Goal: Task Accomplishment & Management: Manage account settings

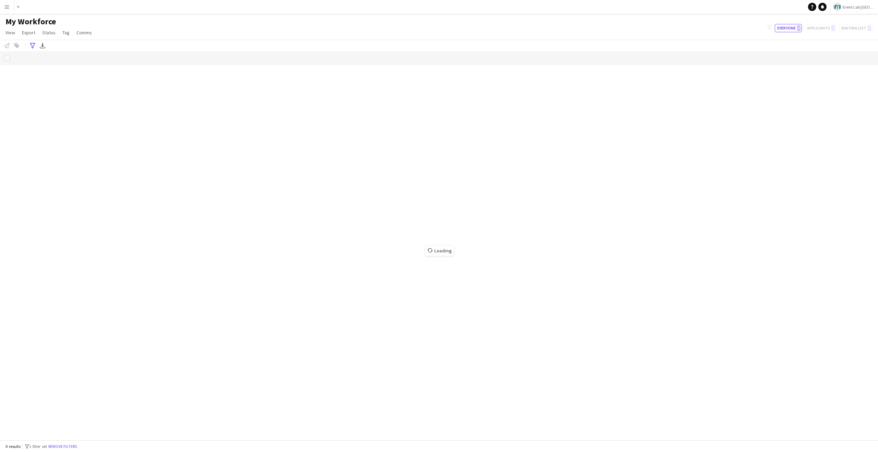
click at [10, 7] on button "Menu" at bounding box center [7, 7] width 14 height 14
click at [81, 37] on link "My Workforce" at bounding box center [103, 38] width 69 height 14
click at [8, 9] on app-icon "Menu" at bounding box center [6, 6] width 5 height 5
click at [108, 32] on link "My Workforce" at bounding box center [103, 38] width 69 height 14
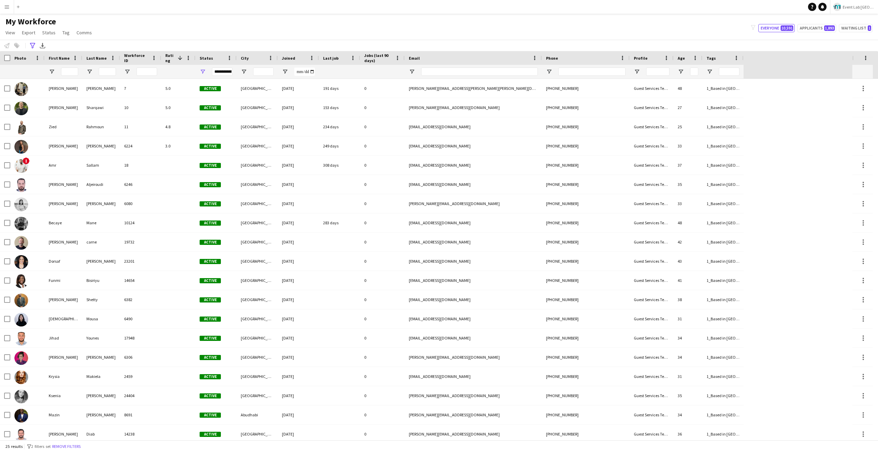
click at [4, 14] on main "My Workforce View Views Default view New view Update view Delete view Edit name…" at bounding box center [439, 228] width 878 height 429
click at [8, 12] on button "Menu" at bounding box center [7, 7] width 14 height 14
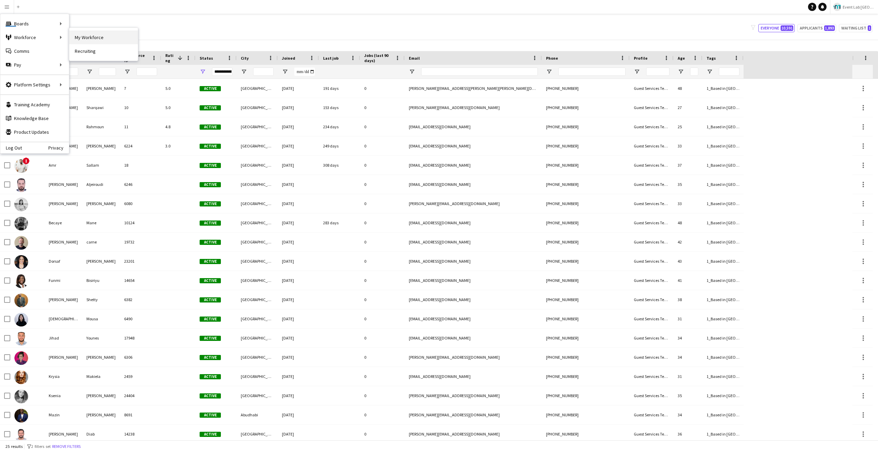
click at [78, 37] on link "My Workforce" at bounding box center [103, 38] width 69 height 14
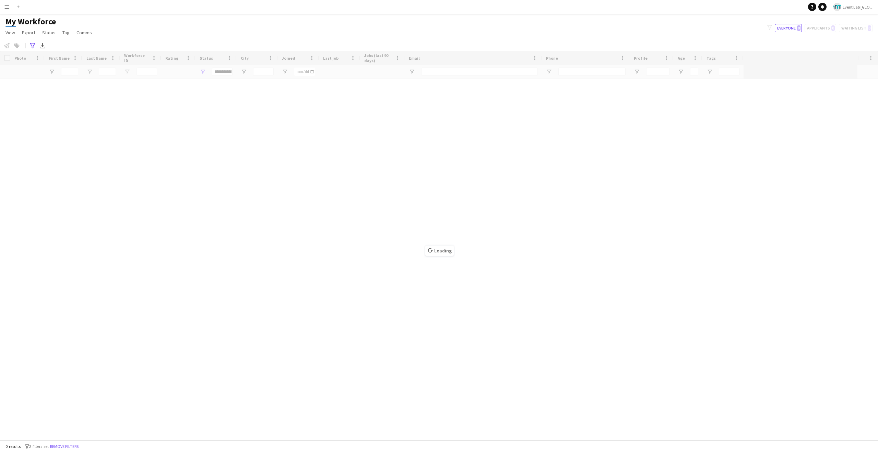
click at [3, 5] on button "Menu" at bounding box center [7, 7] width 14 height 14
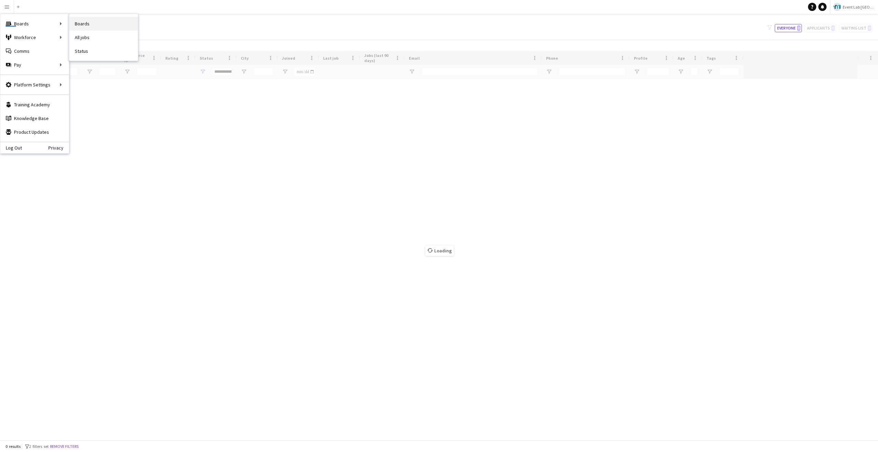
click at [80, 20] on link "Boards" at bounding box center [103, 24] width 69 height 14
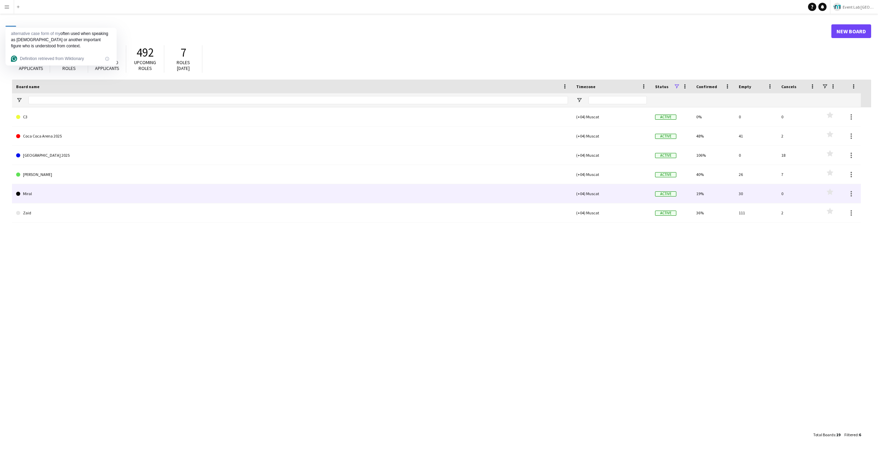
click at [60, 189] on link "Miral" at bounding box center [292, 193] width 552 height 19
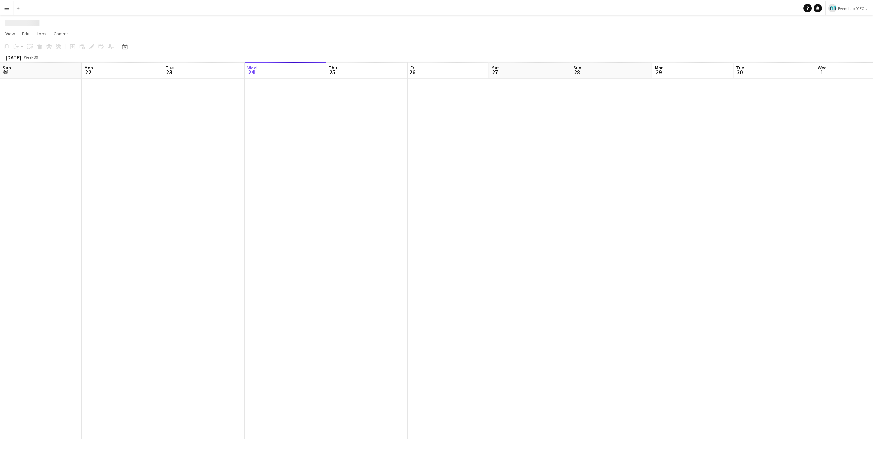
scroll to position [0, 164]
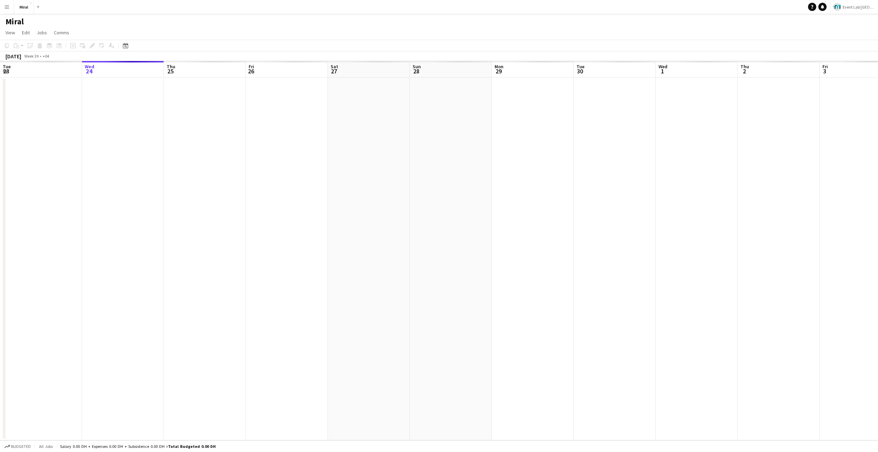
click at [357, 40] on app-toolbar "Copy Paste Paste Command V Paste with crew Command Shift V Paste linked Job [GE…" at bounding box center [439, 46] width 878 height 12
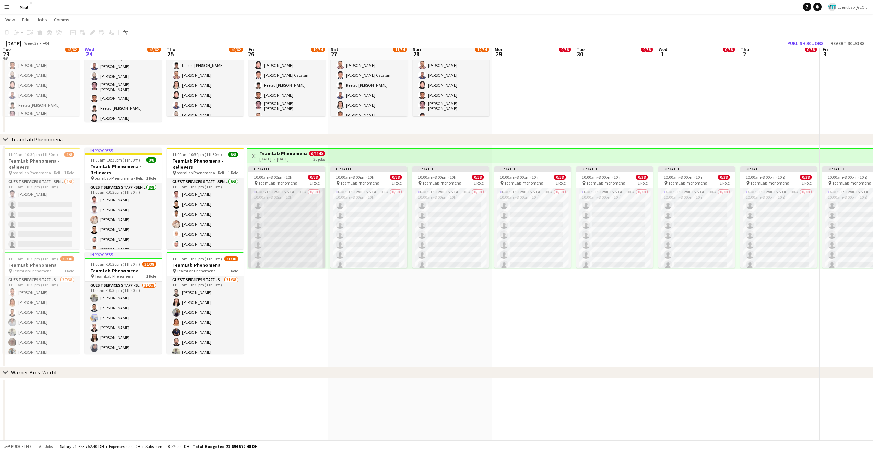
scroll to position [142, 0]
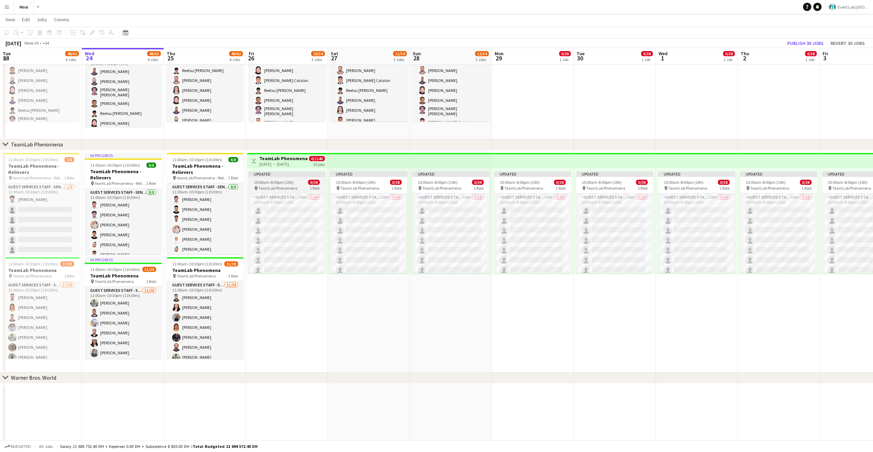
click at [275, 179] on app-job-card "Updated 10:00am-8:00pm (10h) 0/38 pin TeamLab Phenomena 1 Role Guest Services S…" at bounding box center [286, 223] width 77 height 102
click at [92, 32] on icon at bounding box center [92, 33] width 4 height 4
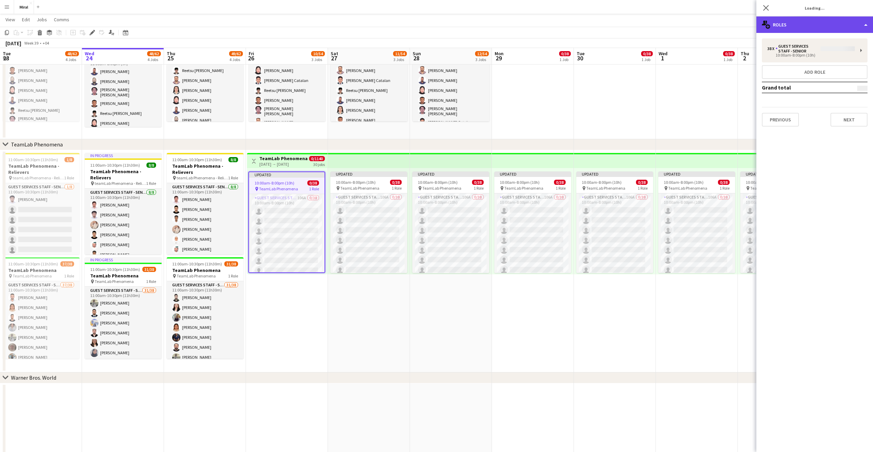
click at [810, 26] on div "multiple-users-add Roles" at bounding box center [815, 24] width 117 height 16
click at [804, 30] on div "multiple-users-add Roles" at bounding box center [815, 24] width 117 height 16
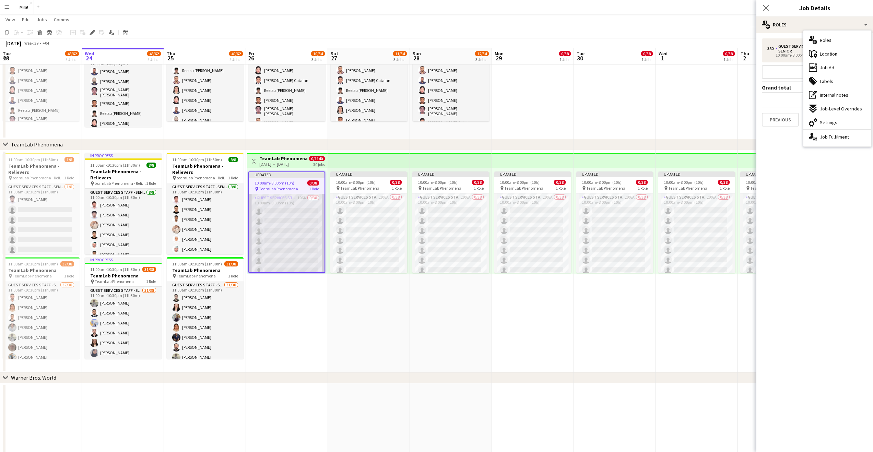
click at [301, 250] on app-card-role "Guest Services Staff - Senior 106A 0/38 10:00am-8:00pm (10h) single-neutral-act…" at bounding box center [286, 390] width 75 height 392
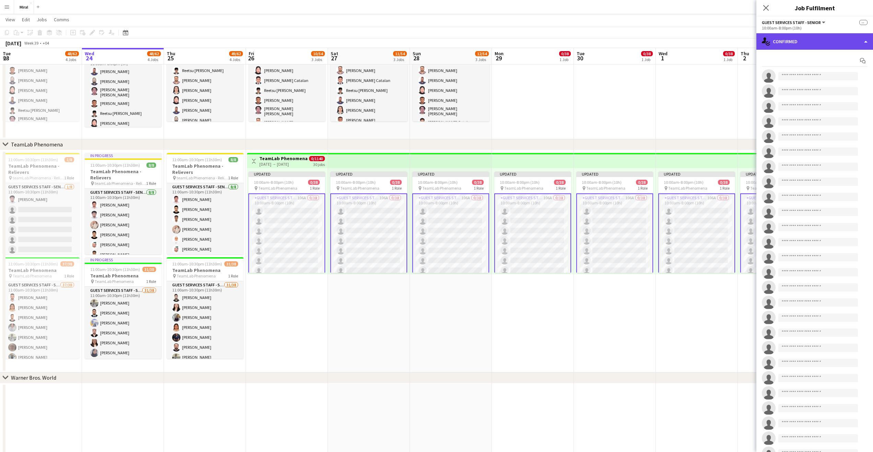
click at [807, 44] on div "single-neutral-actions-check-2 Confirmed" at bounding box center [815, 41] width 117 height 16
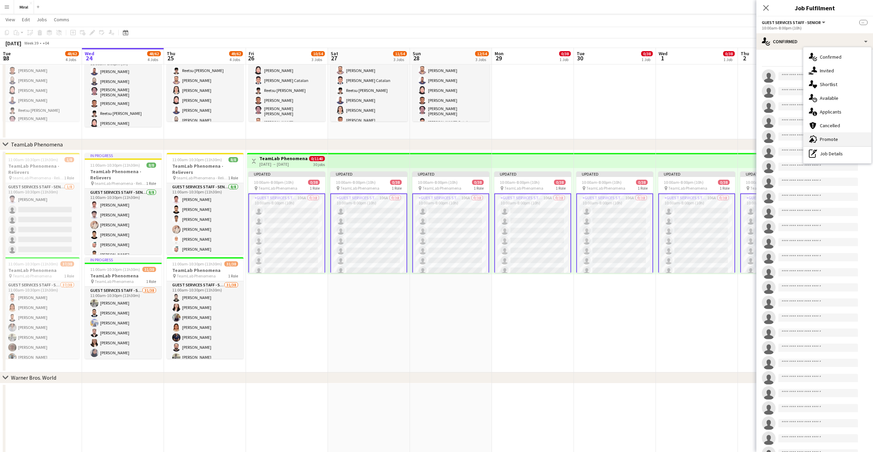
click at [820, 136] on span "Promote" at bounding box center [829, 139] width 18 height 6
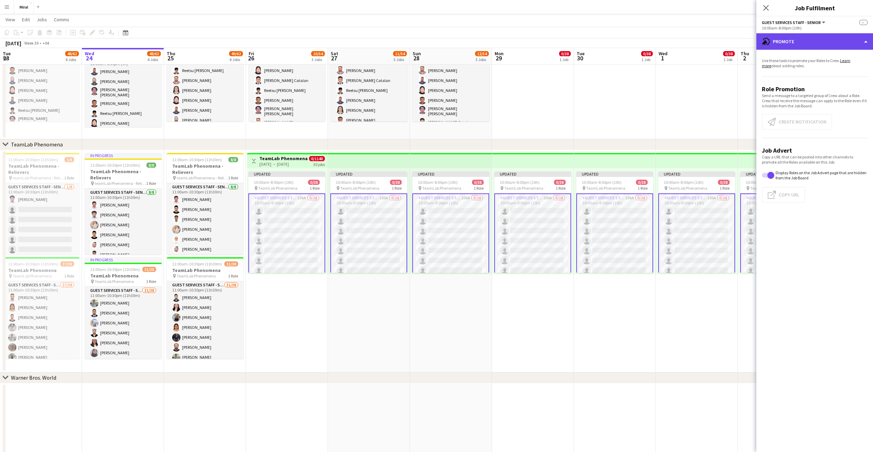
click at [806, 45] on div "advertising-megaphone Promote" at bounding box center [815, 41] width 117 height 16
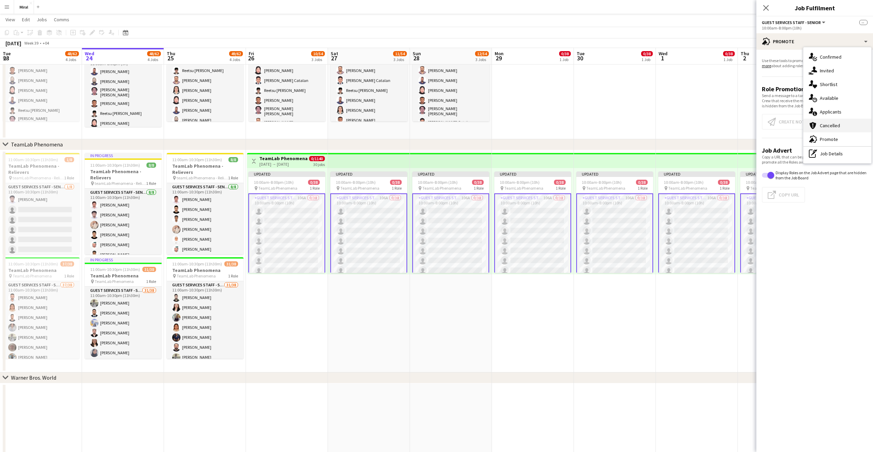
click at [828, 128] on span "Cancelled" at bounding box center [830, 125] width 20 height 6
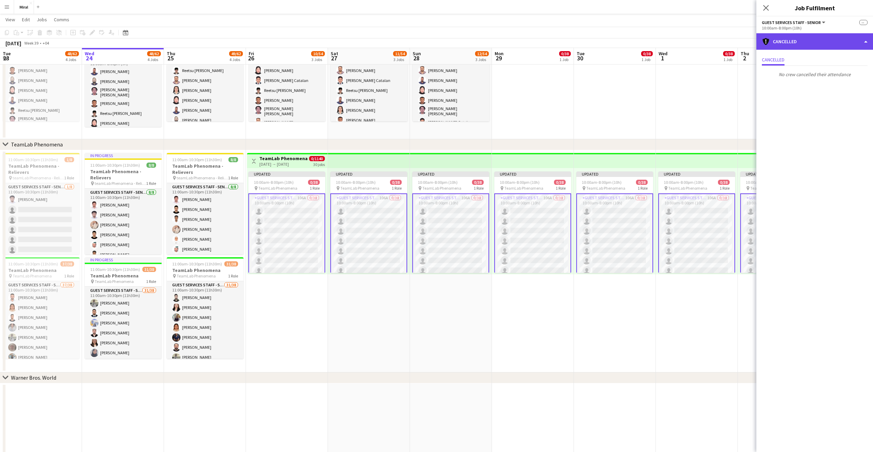
click at [813, 47] on div "cancellation Cancelled" at bounding box center [815, 41] width 117 height 16
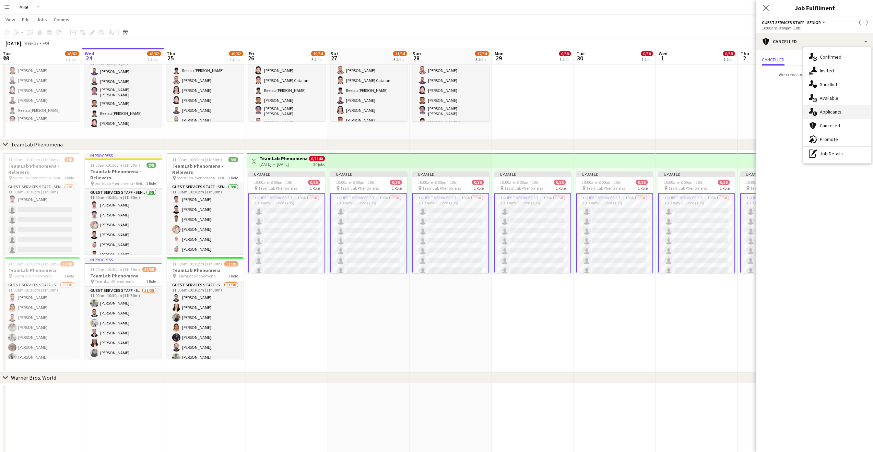
click at [840, 115] on span "Applicants" at bounding box center [831, 112] width 22 height 6
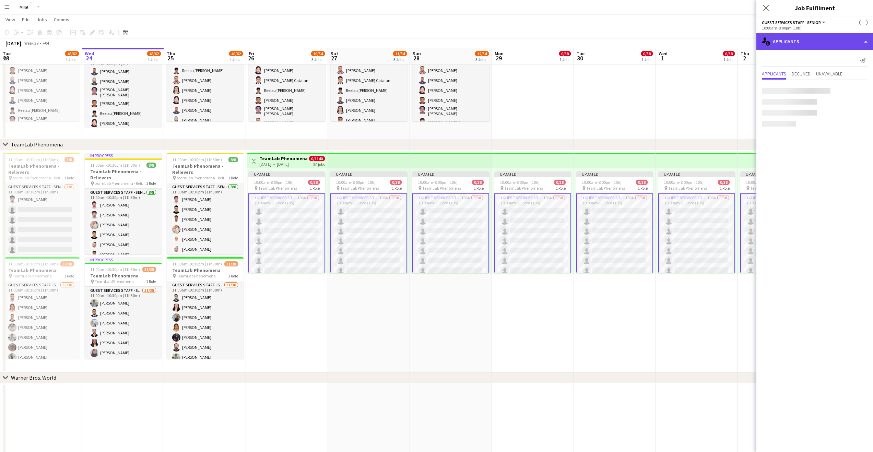
click at [816, 47] on div "single-neutral-actions-information Applicants" at bounding box center [815, 41] width 117 height 16
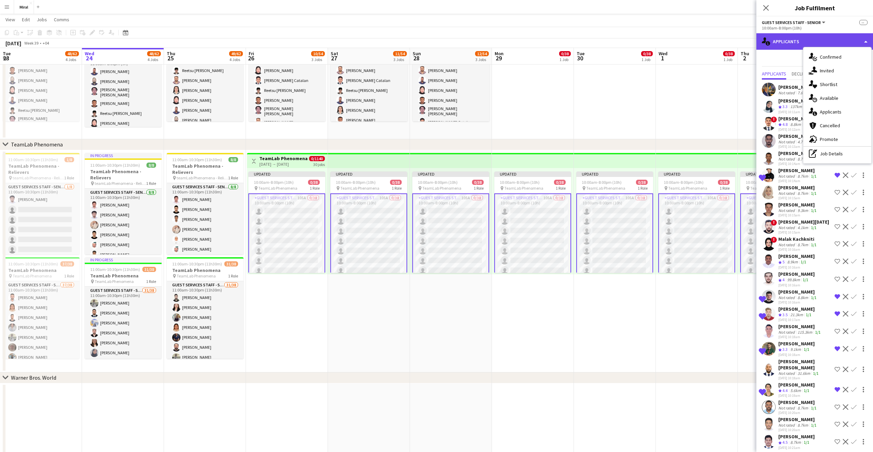
click at [795, 40] on div "single-neutral-actions-information Applicants" at bounding box center [815, 41] width 117 height 16
click at [314, 213] on app-card-role "Guest Services Staff - Senior 105A 0/38 10:00am-8:00pm (10h) single-neutral-act…" at bounding box center [286, 390] width 77 height 393
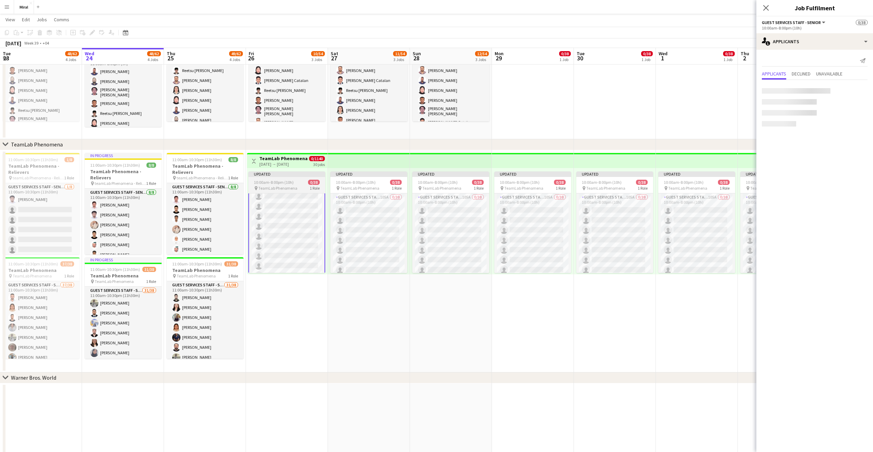
scroll to position [0, 0]
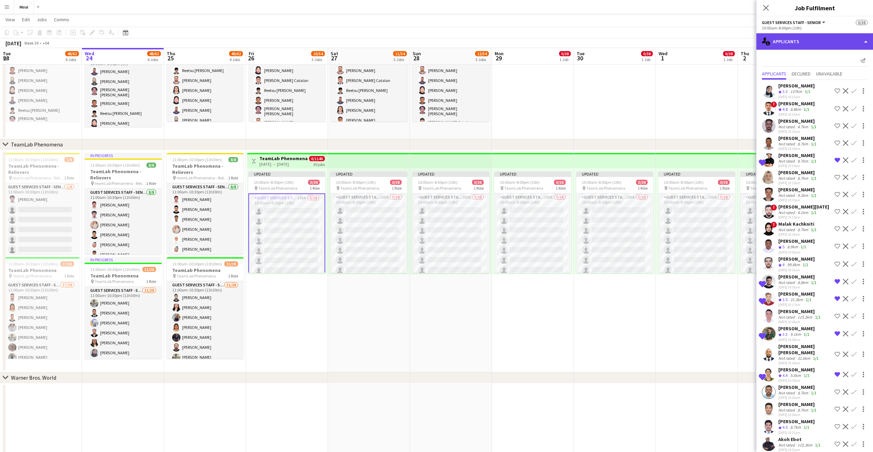
click at [779, 44] on div "single-neutral-actions-information Applicants" at bounding box center [815, 41] width 117 height 16
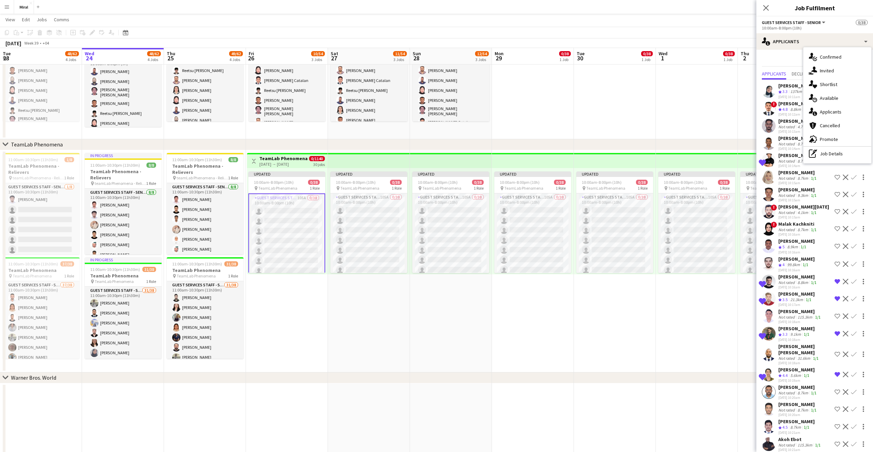
click at [823, 59] on span "Confirmed" at bounding box center [831, 57] width 22 height 6
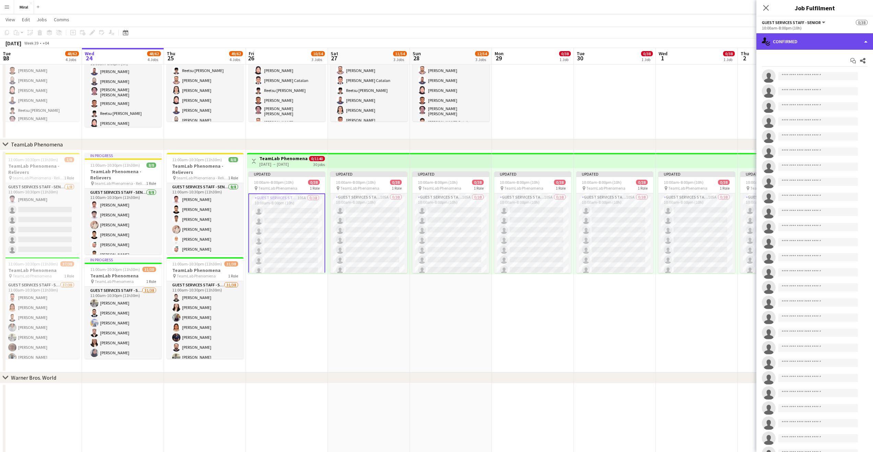
click at [792, 45] on div "single-neutral-actions-check-2 Confirmed" at bounding box center [815, 41] width 117 height 16
click at [281, 231] on app-card-role "Guest Services Staff - Senior 105A 0/38 10:00am-8:00pm (10h) single-neutral-act…" at bounding box center [286, 390] width 77 height 393
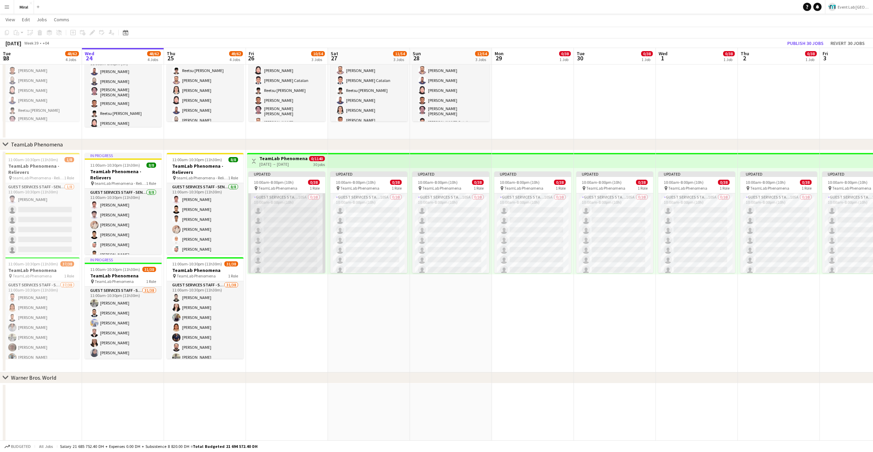
click at [292, 217] on app-card-role "Guest Services Staff - Senior 105A 0/38 10:00am-8:00pm (10h) single-neutral-act…" at bounding box center [286, 390] width 77 height 392
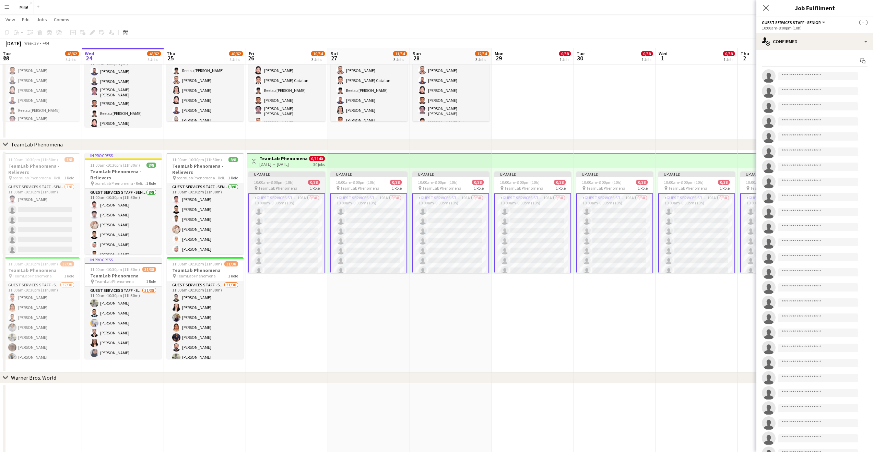
click at [282, 181] on span "10:00am-8:00pm (10h)" at bounding box center [274, 182] width 40 height 5
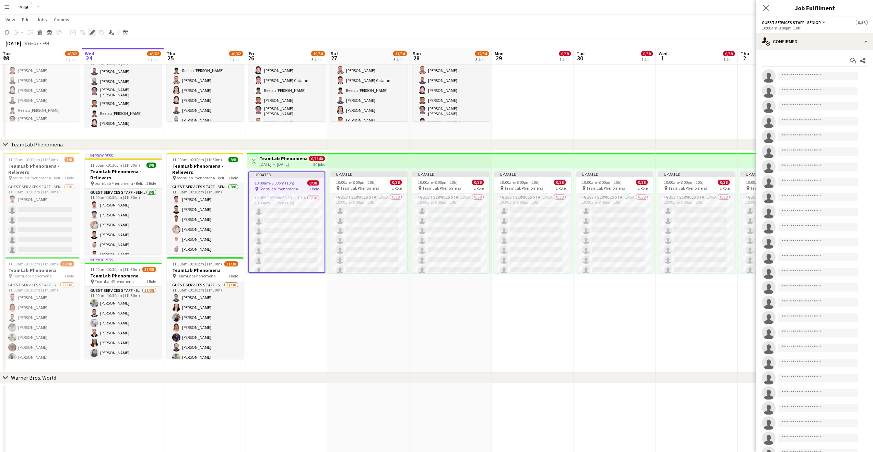
click at [90, 33] on icon "Edit" at bounding box center [92, 32] width 5 height 5
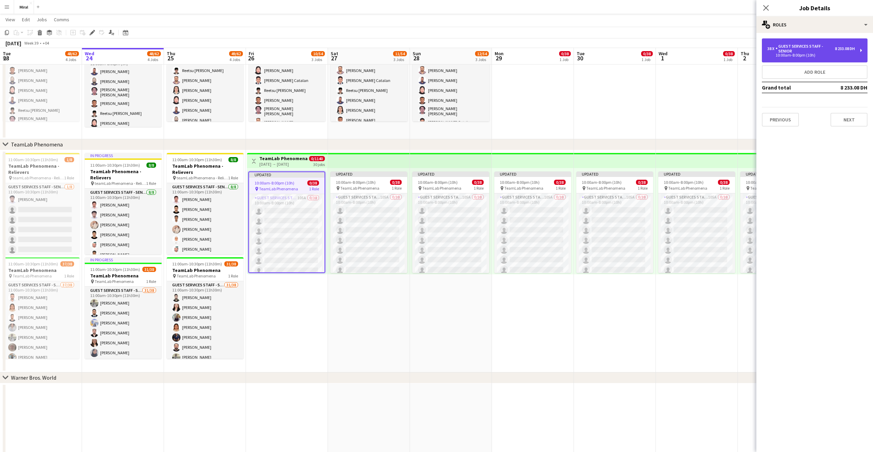
click at [809, 40] on div "38 x Guest Services Staff - Senior 8 233.08 DH 10:00am-8:00pm (10h)" at bounding box center [815, 50] width 106 height 24
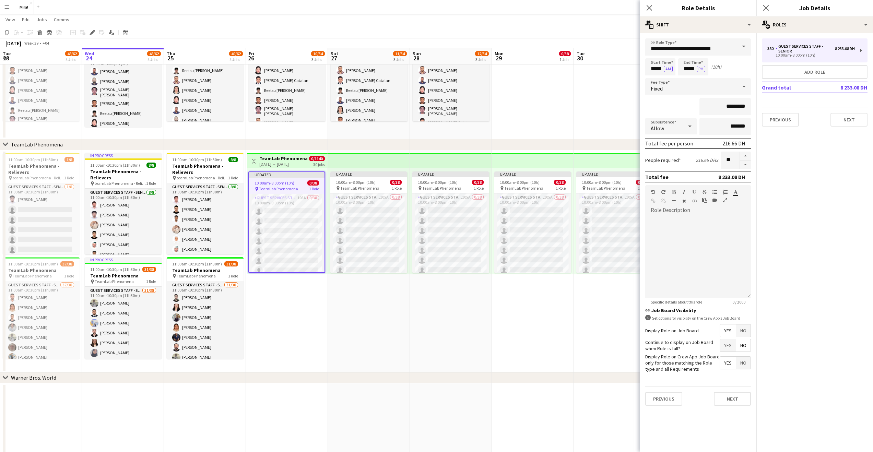
click at [701, 34] on div "**********" at bounding box center [698, 222] width 117 height 378
click at [702, 27] on div "multiple-actions-text Shift" at bounding box center [698, 24] width 117 height 16
click at [725, 49] on div "multiple-actions-check-2 Requirements" at bounding box center [721, 54] width 68 height 14
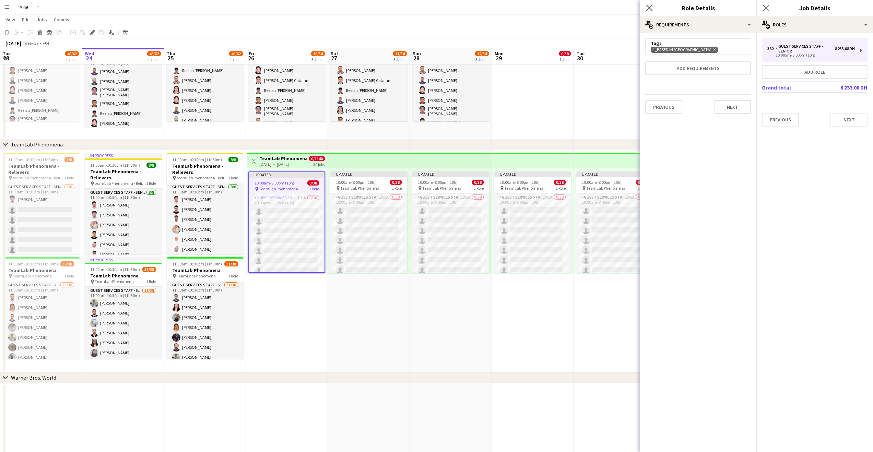
click at [648, 11] on app-icon "Close pop-in" at bounding box center [650, 8] width 10 height 10
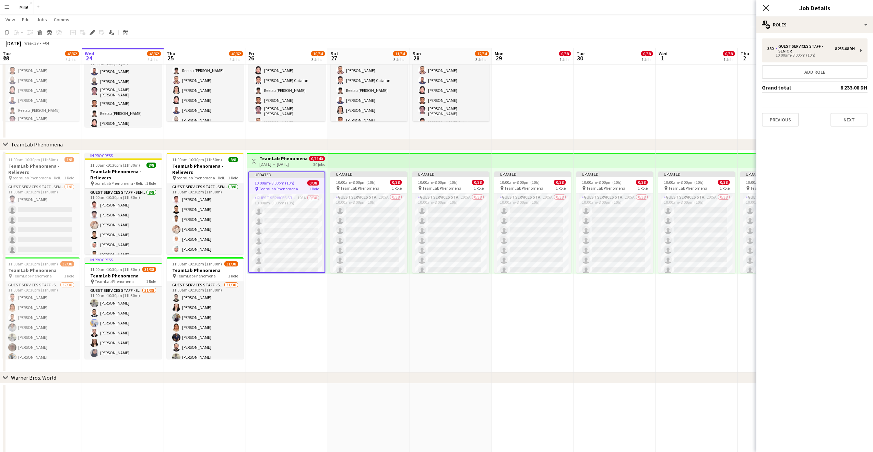
click at [767, 7] on icon at bounding box center [766, 7] width 7 height 7
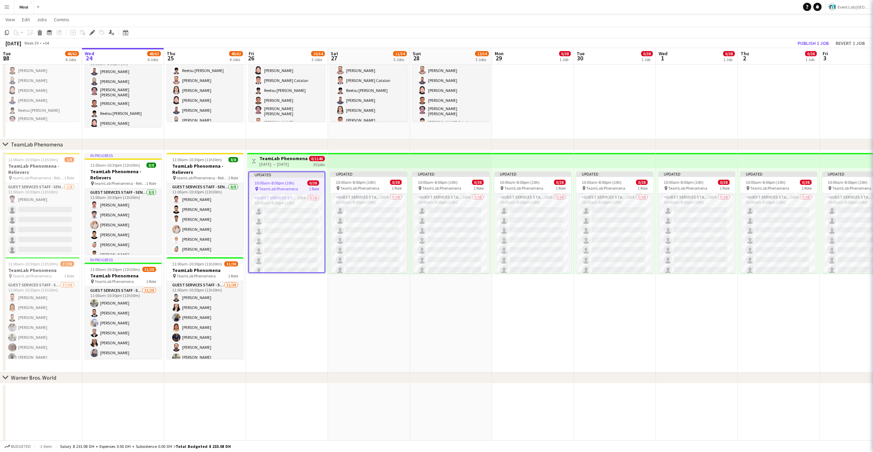
click at [716, 8] on app-navbar "Menu Boards Boards Boards All jobs Status Workforce Workforce My Workforce Recr…" at bounding box center [436, 7] width 873 height 14
